Goal: Transaction & Acquisition: Purchase product/service

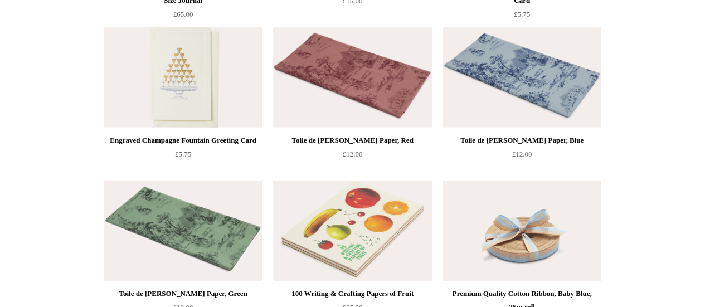
scroll to position [1659, 0]
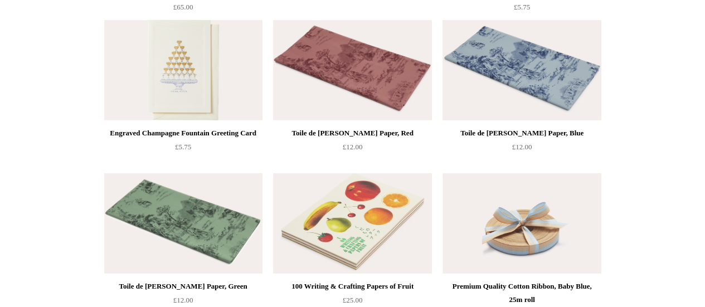
click at [526, 60] on img at bounding box center [522, 70] width 158 height 100
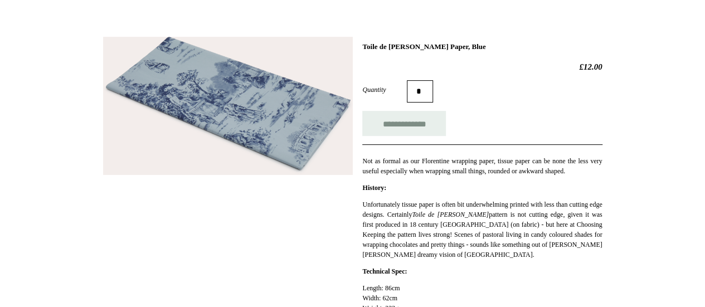
scroll to position [138, 0]
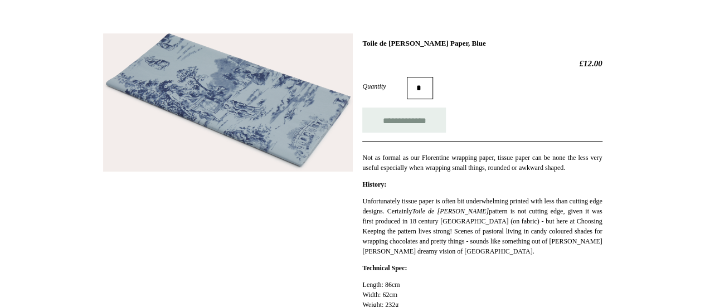
click at [705, 122] on html "Menu Choosing Keeping * Shipping Information Shopping Basket (0) * ⤺ + +" at bounding box center [352, 293] width 705 height 863
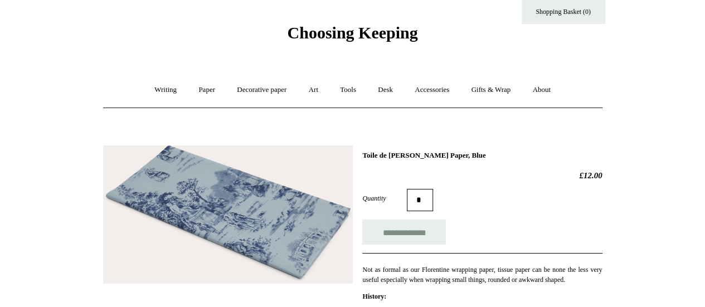
scroll to position [0, 0]
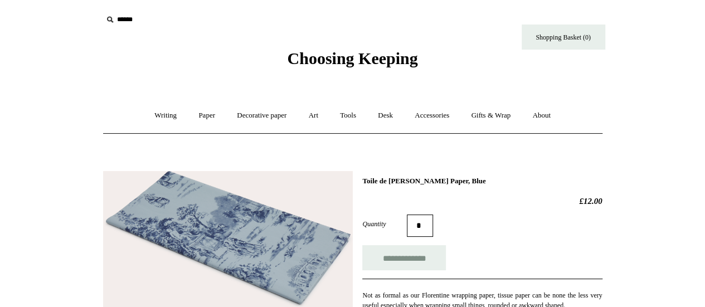
click at [119, 23] on input "text" at bounding box center [171, 19] width 137 height 21
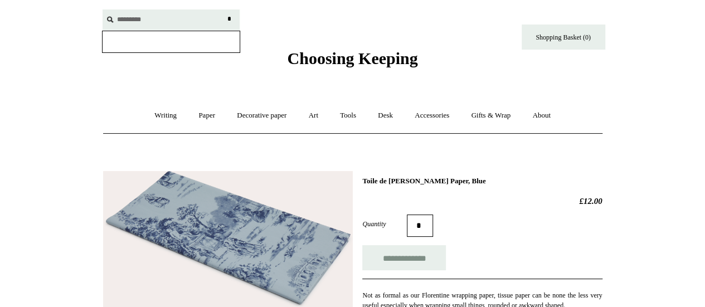
type input "*********"
click at [224, 9] on input "*" at bounding box center [229, 19] width 11 height 20
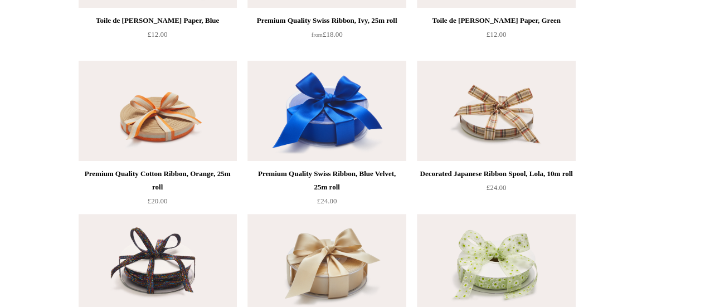
scroll to position [2275, 0]
